Goal: Task Accomplishment & Management: Manage account settings

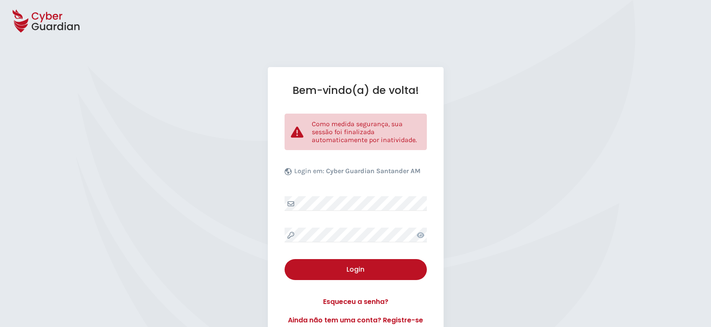
select select "Português (BR)"
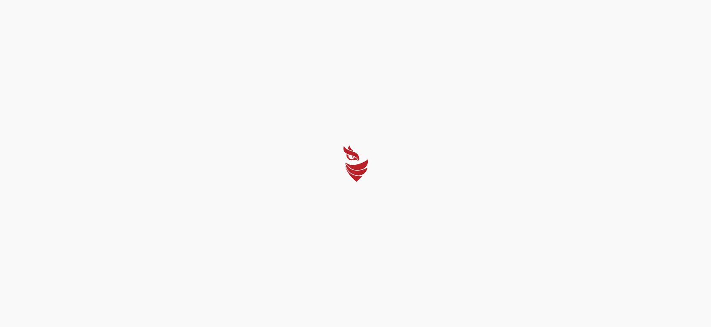
select select "Português (BR)"
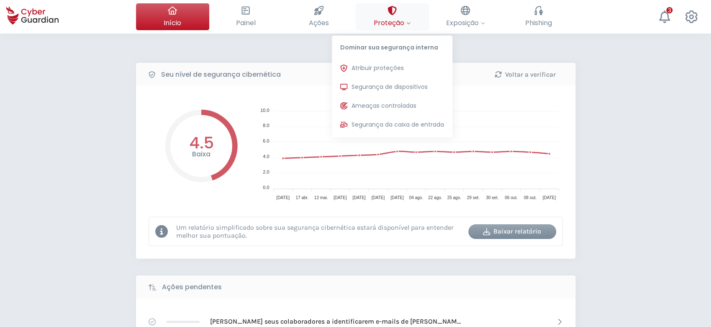
click at [397, 26] on span "Proteção" at bounding box center [392, 23] width 37 height 10
click at [394, 81] on button "Segurança de dispositivos Proteções instaladas nos dispositivos de sua organiza…" at bounding box center [392, 87] width 121 height 17
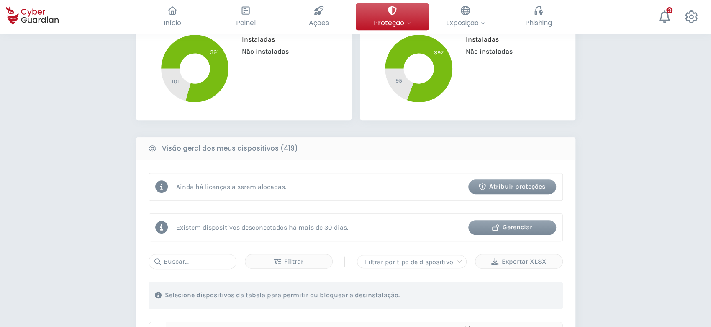
scroll to position [335, 0]
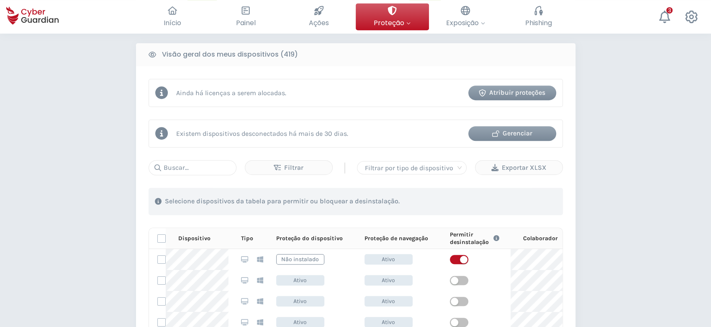
click at [519, 130] on div "Gerenciar" at bounding box center [512, 133] width 75 height 10
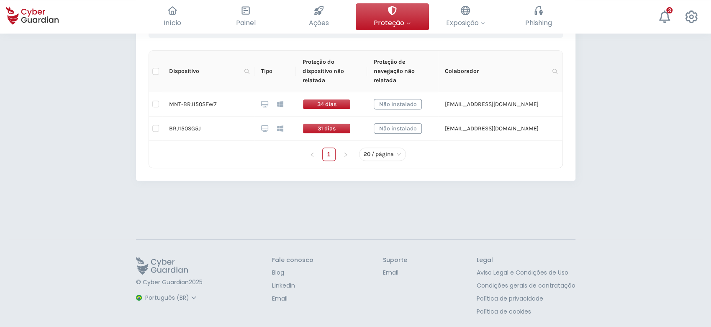
scroll to position [218, 0]
click at [157, 103] on input "checkbox" at bounding box center [155, 103] width 7 height 7
checkbox input "true"
click at [155, 126] on input "checkbox" at bounding box center [155, 127] width 7 height 7
checkbox input "true"
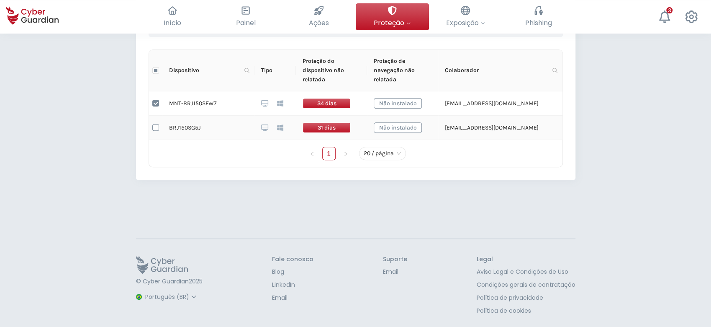
checkbox input "true"
drag, startPoint x: 232, startPoint y: 101, endPoint x: 171, endPoint y: 103, distance: 61.2
click at [171, 103] on td "MNT-BRJ150SFW7" at bounding box center [208, 103] width 92 height 24
copy td "MNT-BRJ150SFW7"
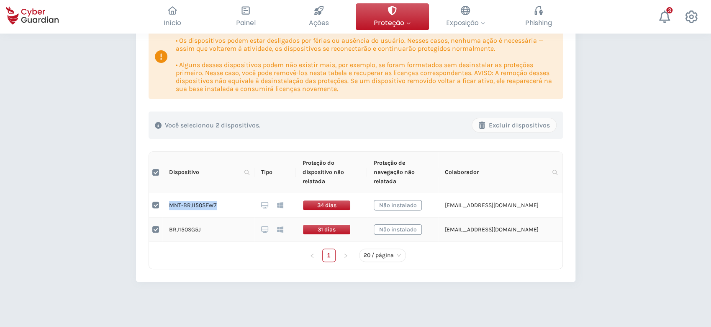
scroll to position [0, 0]
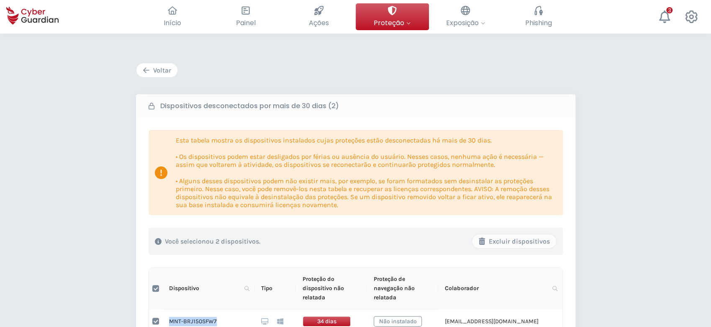
click at [160, 69] on div "Voltar" at bounding box center [157, 70] width 28 height 10
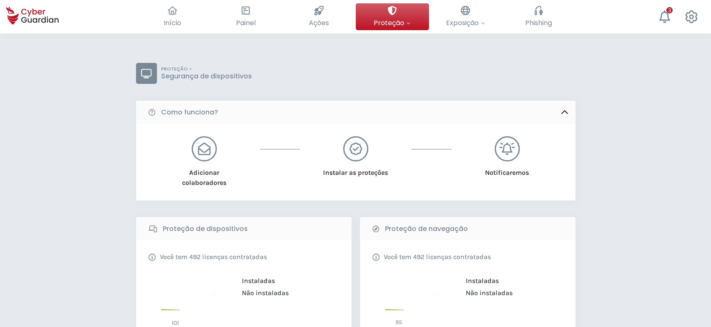
scroll to position [335, 0]
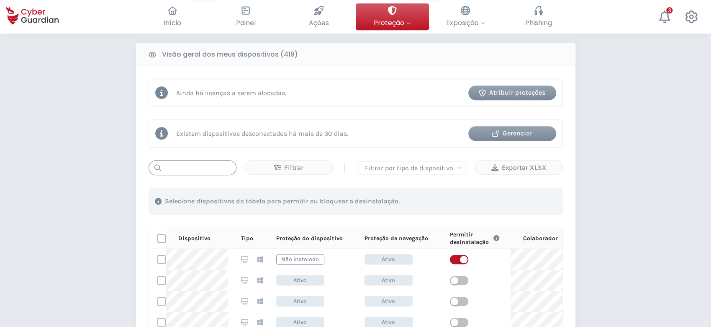
click at [197, 162] on input "text" at bounding box center [193, 167] width 88 height 15
paste input "MNT-BRJ150SFW7"
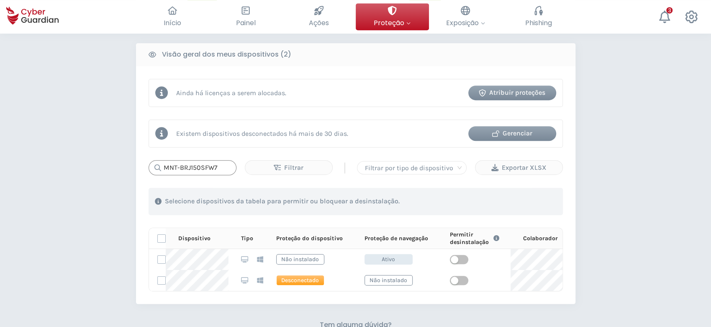
type input "MNT-BRJ150SFW7"
click at [516, 136] on div "Gerenciar" at bounding box center [512, 133] width 75 height 10
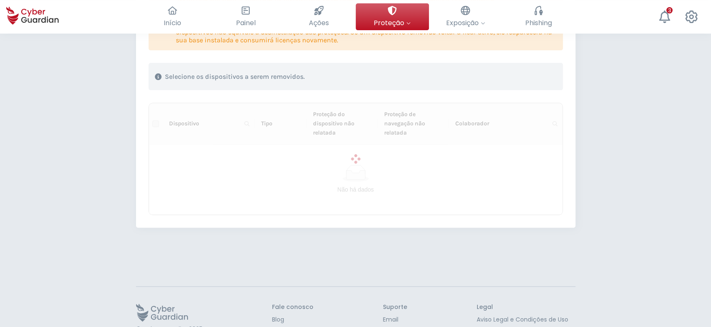
scroll to position [168, 0]
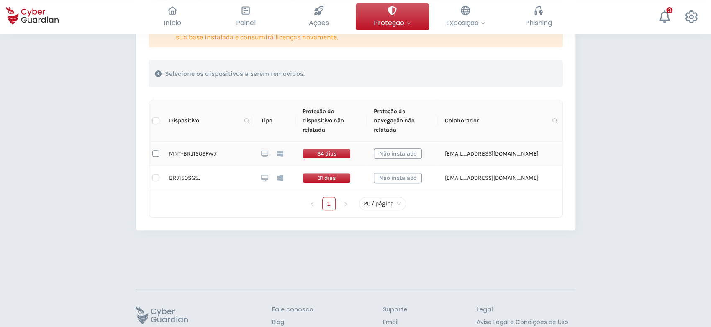
click at [157, 152] on input "checkbox" at bounding box center [155, 153] width 7 height 7
checkbox input "true"
click at [155, 181] on label at bounding box center [155, 177] width 7 height 9
click at [155, 181] on input "checkbox" at bounding box center [155, 177] width 7 height 7
checkbox input "true"
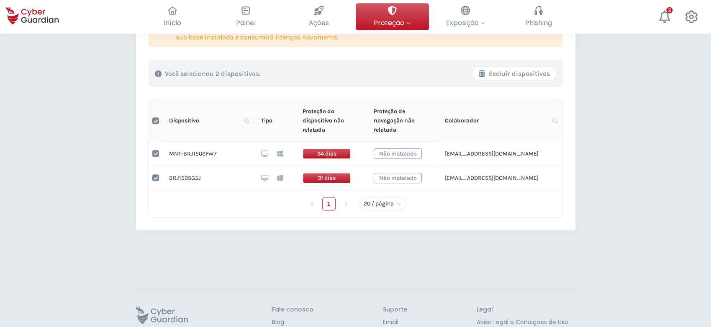
click at [532, 74] on div "Excluir dispositivos" at bounding box center [515, 74] width 72 height 10
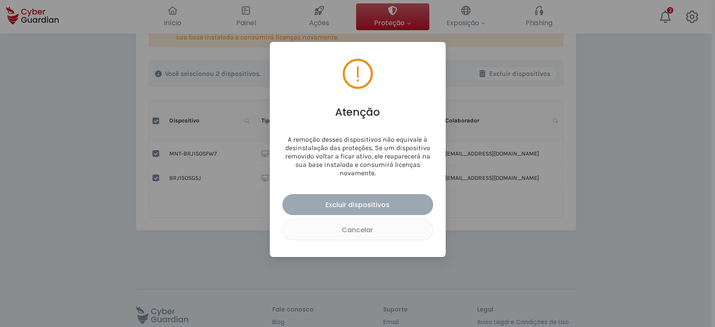
click at [344, 200] on div "Excluir dispositivos" at bounding box center [358, 204] width 138 height 10
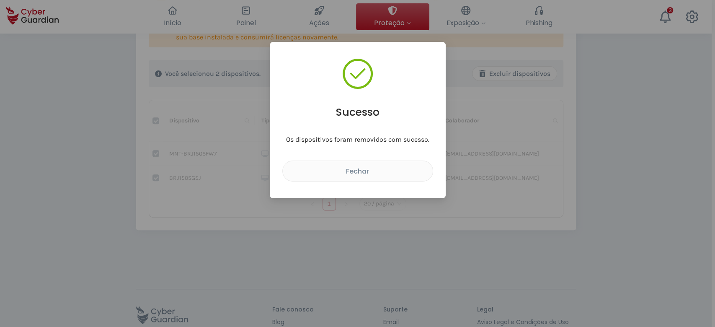
checkbox input "false"
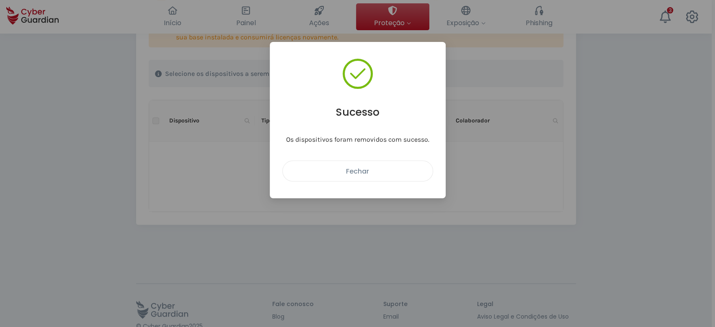
click at [364, 177] on button "Fechar" at bounding box center [357, 170] width 151 height 21
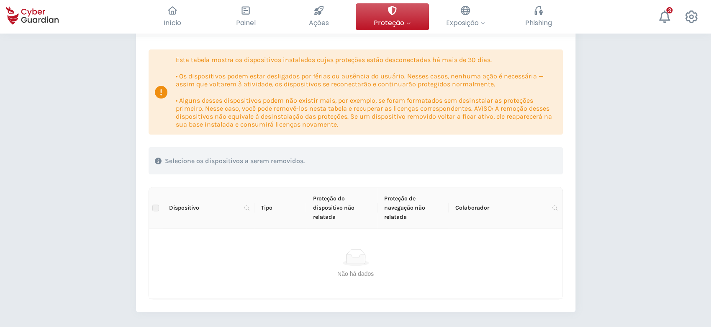
scroll to position [0, 0]
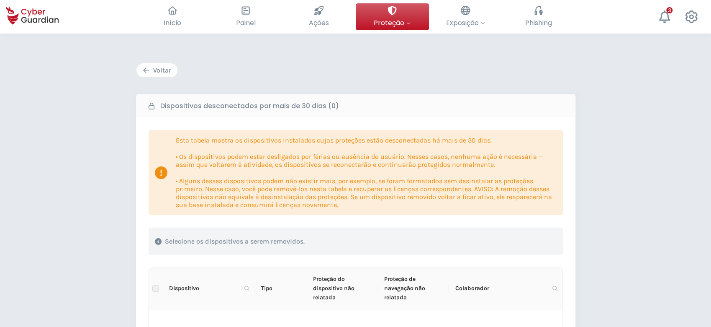
click at [159, 70] on div "Voltar" at bounding box center [157, 70] width 28 height 10
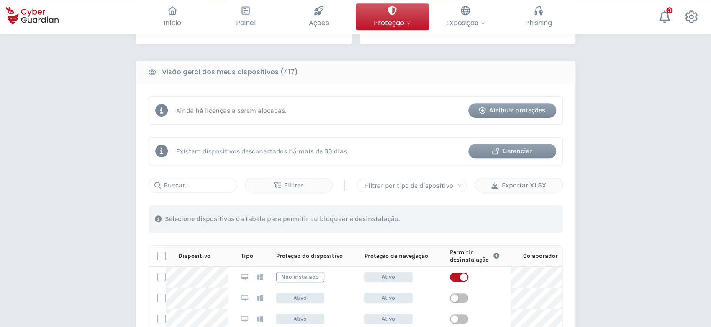
scroll to position [335, 0]
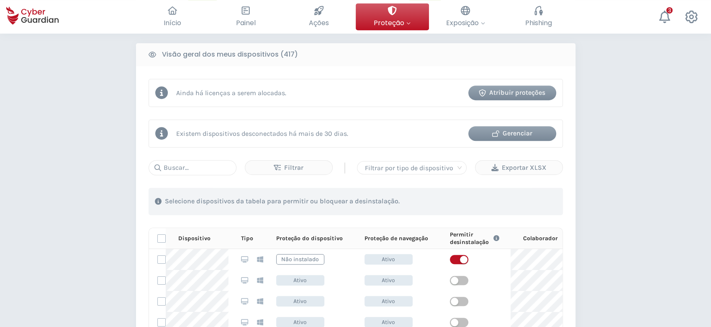
click at [523, 87] on button "Atribuir proteções" at bounding box center [513, 92] width 88 height 15
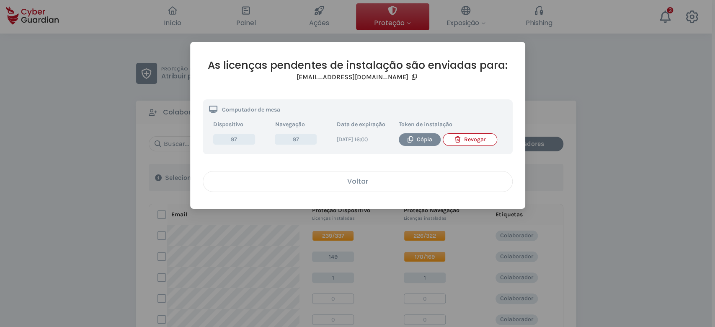
click at [336, 185] on div "Voltar" at bounding box center [357, 181] width 296 height 10
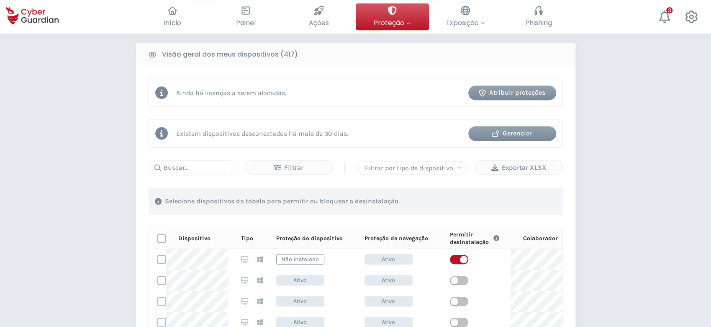
scroll to position [168, 0]
